Goal: Task Accomplishment & Management: Use online tool/utility

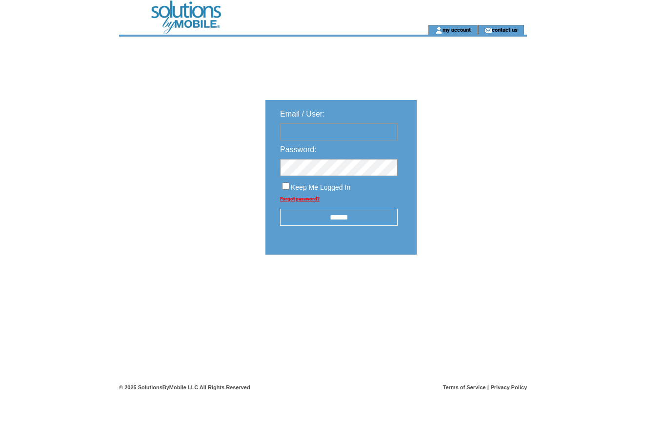
type input "**********"
click at [371, 221] on input "******" at bounding box center [339, 217] width 118 height 17
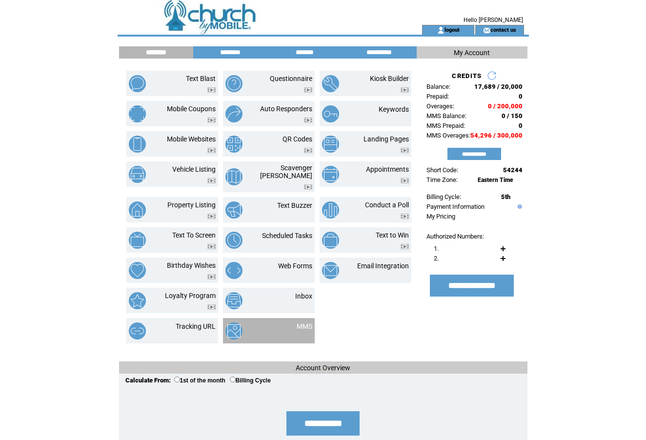
click at [288, 327] on td "MMS" at bounding box center [292, 331] width 39 height 17
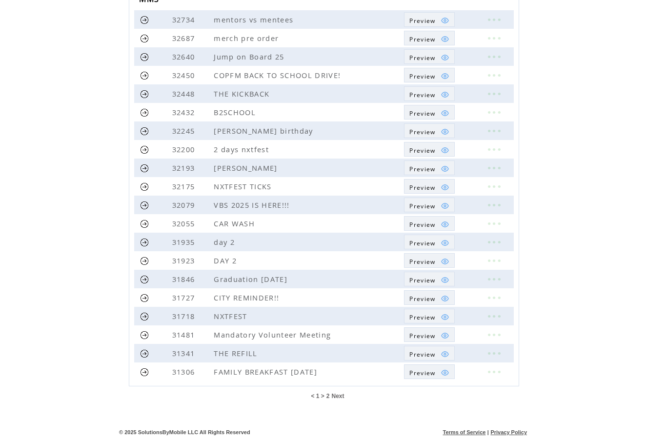
scroll to position [135, 0]
click at [338, 396] on span "Next" at bounding box center [338, 396] width 13 height 7
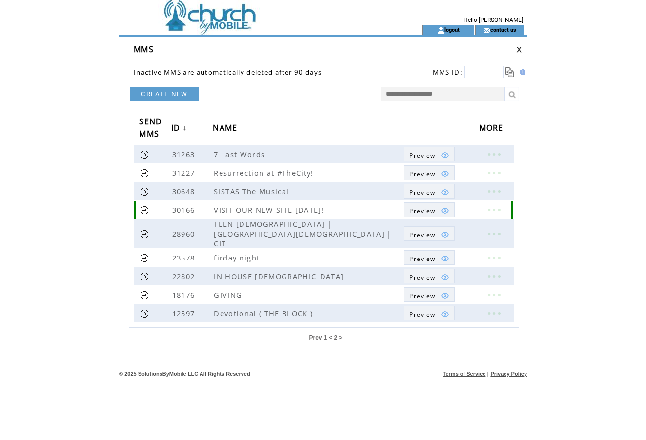
click at [143, 210] on link at bounding box center [144, 209] width 9 height 9
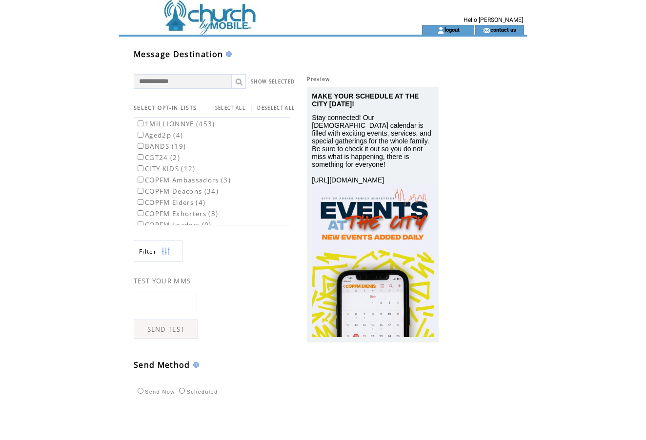
click at [235, 108] on link "SELECT ALL" at bounding box center [230, 108] width 30 height 6
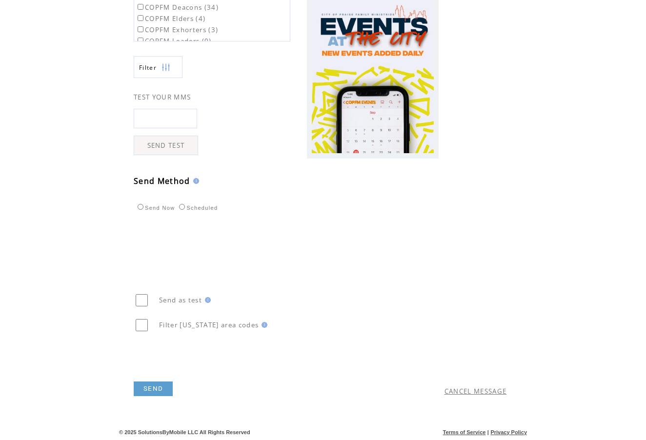
scroll to position [185, 0]
click at [154, 388] on link "SEND" at bounding box center [153, 389] width 39 height 15
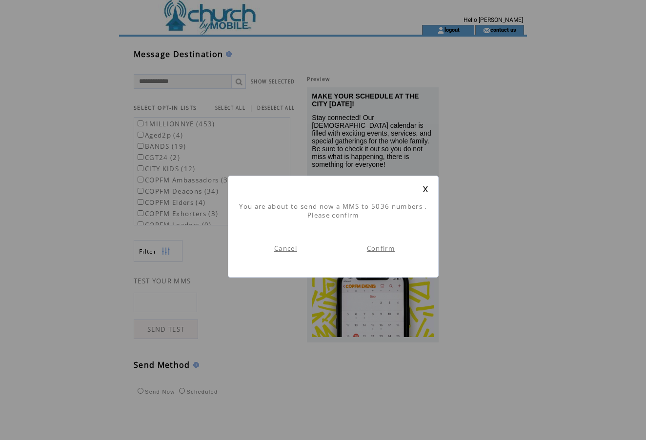
scroll to position [9, 0]
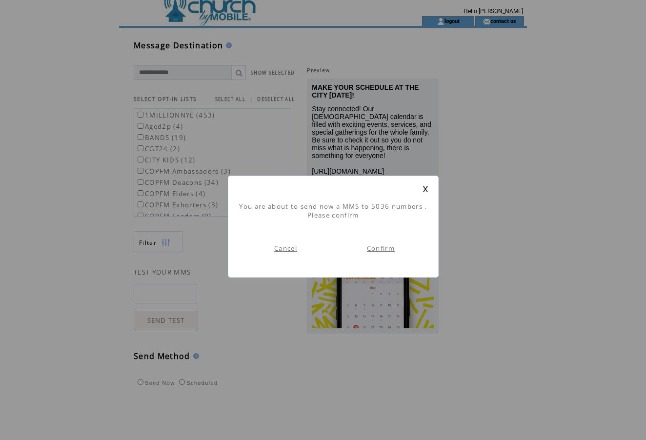
click at [379, 248] on link "Confirm" at bounding box center [381, 248] width 28 height 9
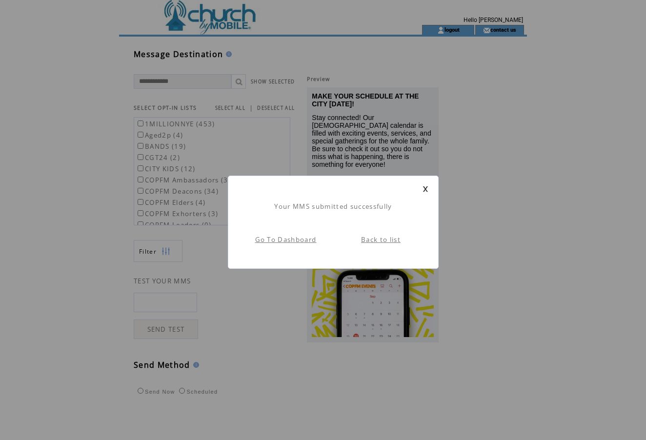
scroll to position [0, 0]
click at [425, 187] on link at bounding box center [426, 189] width 6 height 6
